Goal: Find specific page/section: Find specific page/section

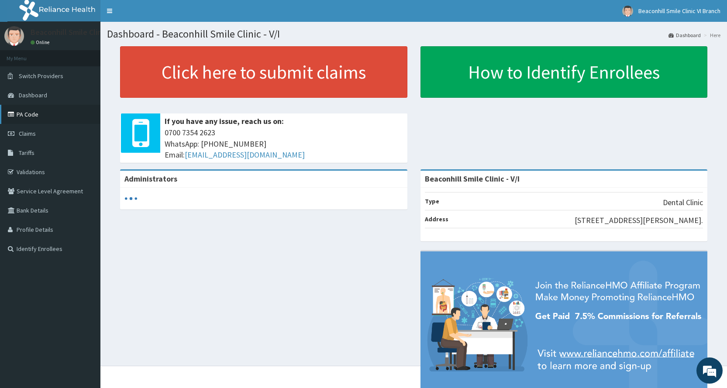
click at [26, 115] on link "PA Code" at bounding box center [50, 114] width 100 height 19
click at [58, 123] on link "PA Code" at bounding box center [50, 114] width 100 height 19
